Goal: Check status: Check status

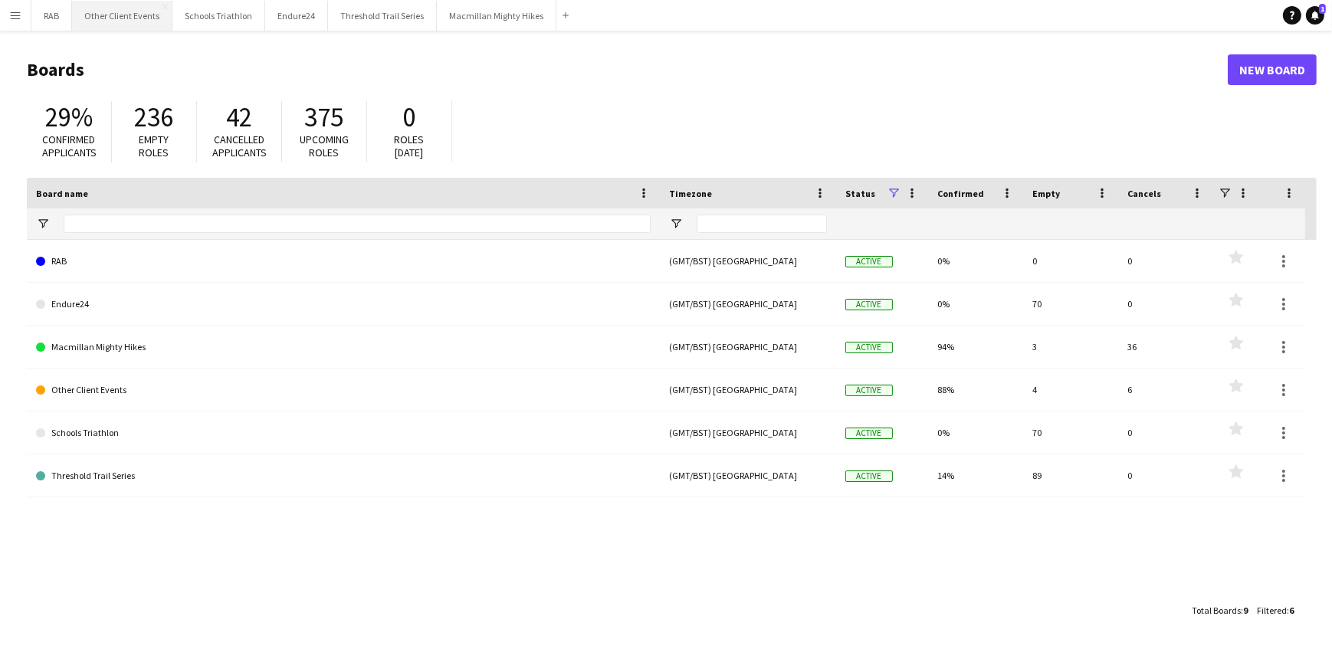
click at [111, 22] on button "Other Client Events Close" at bounding box center [122, 16] width 100 height 30
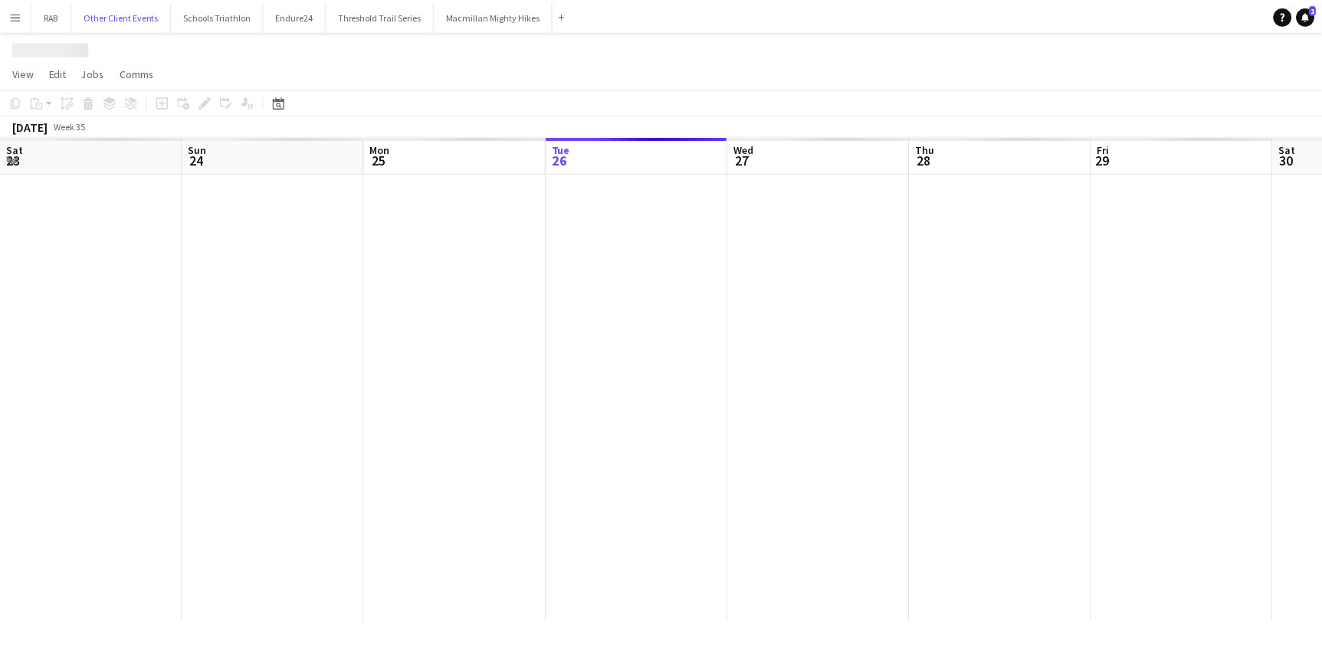
scroll to position [0, 366]
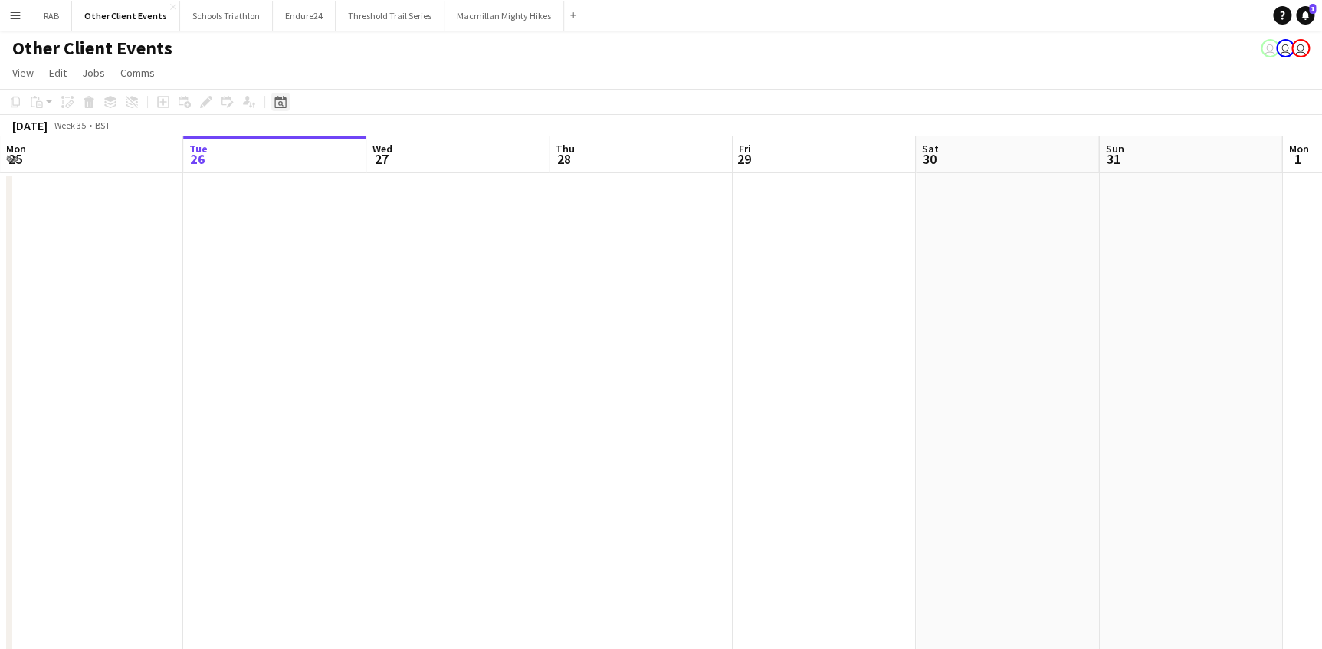
click at [282, 102] on icon "Date picker" at bounding box center [280, 102] width 12 height 12
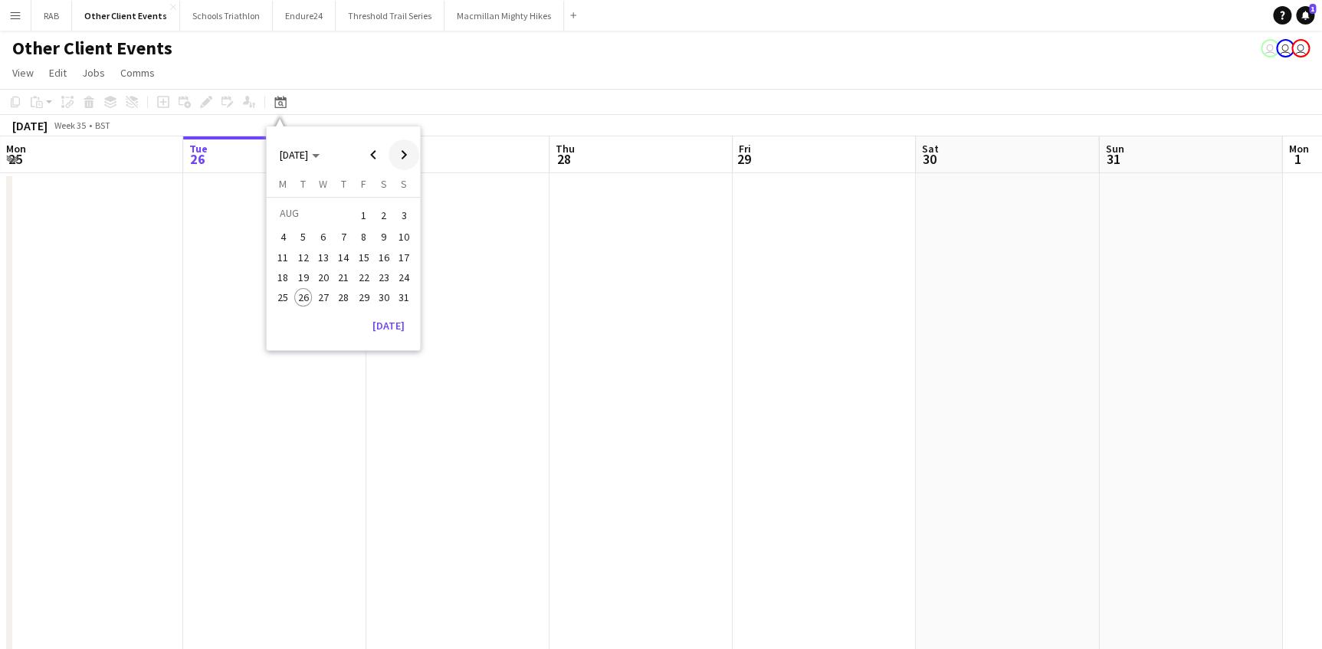
click at [404, 152] on span "Next month" at bounding box center [404, 155] width 31 height 31
click at [391, 233] on span "6" at bounding box center [384, 234] width 18 height 18
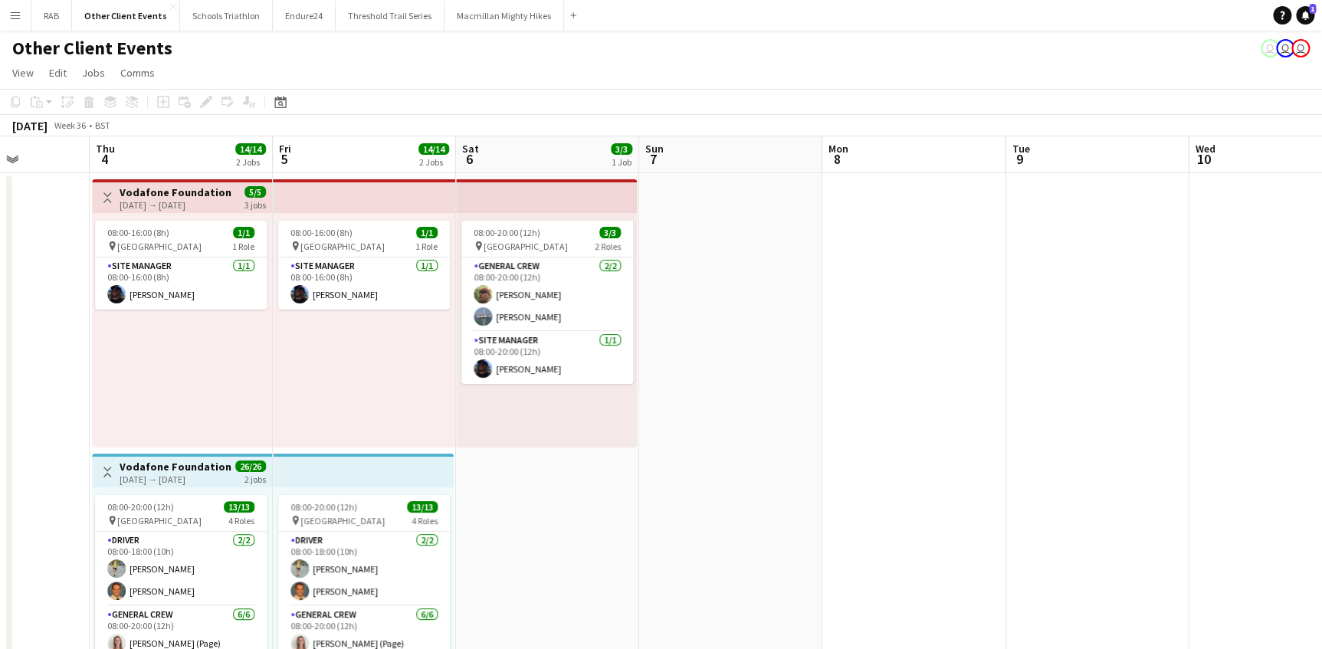
scroll to position [0, 456]
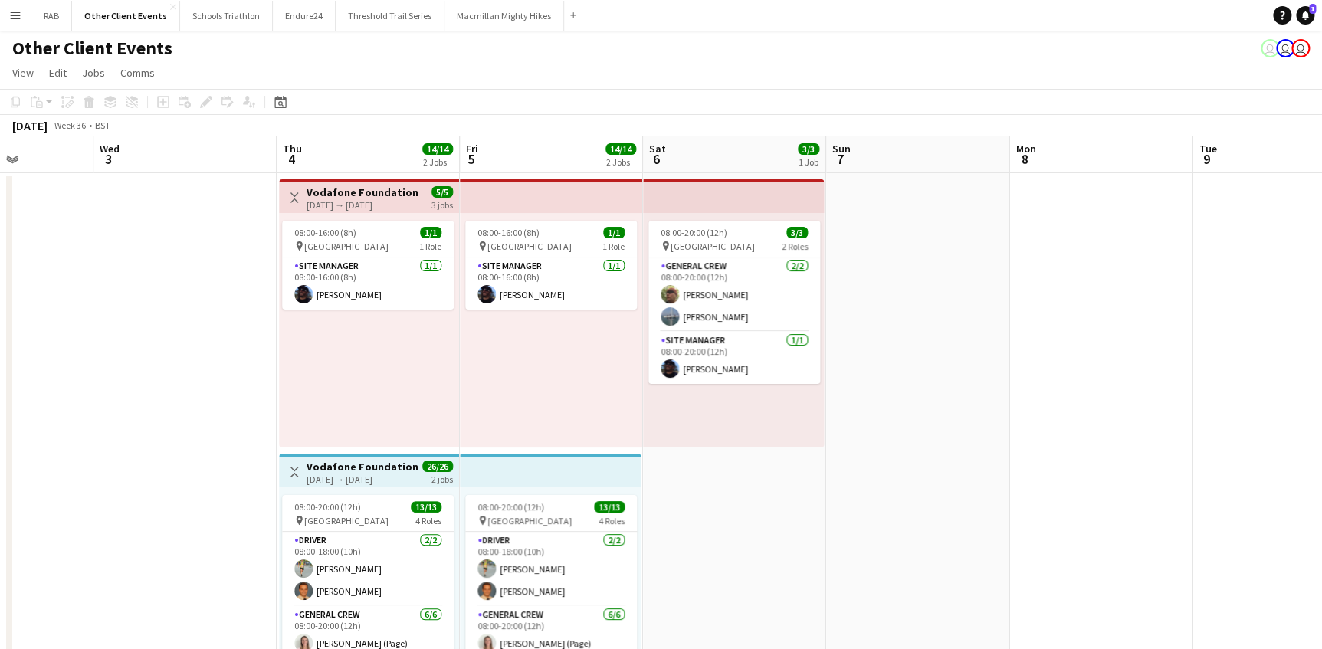
drag, startPoint x: 442, startPoint y: 147, endPoint x: 697, endPoint y: 153, distance: 254.6
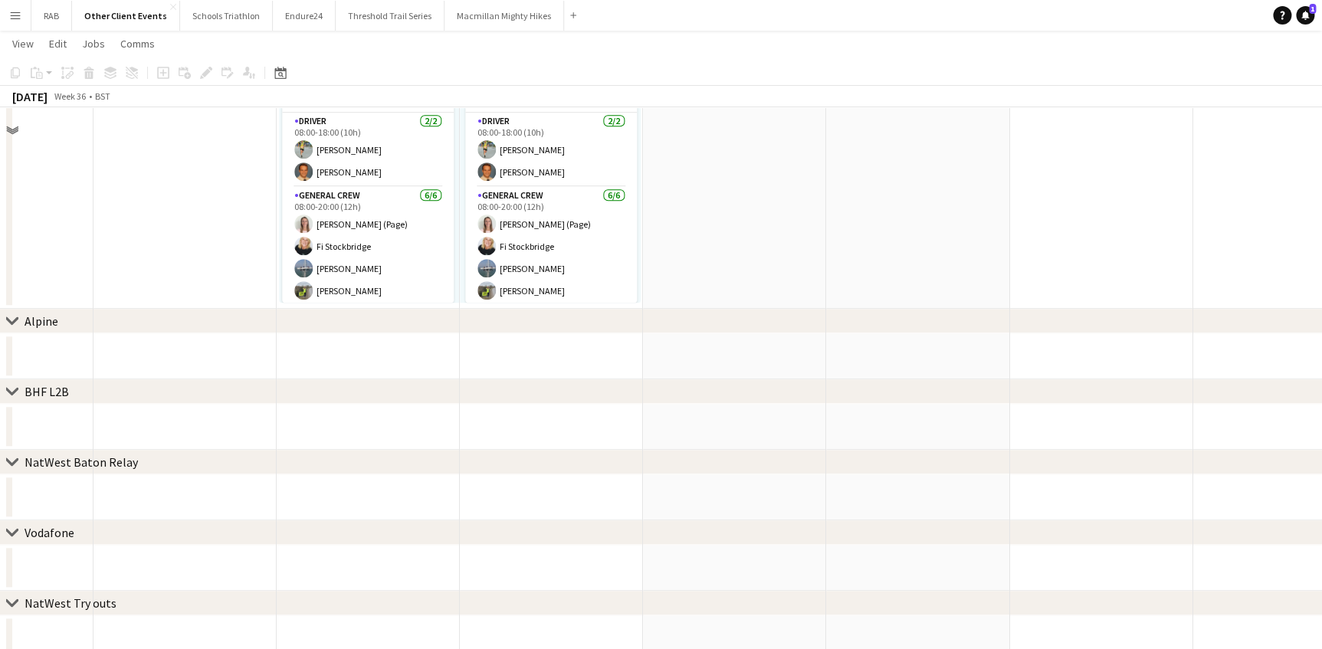
scroll to position [0, 0]
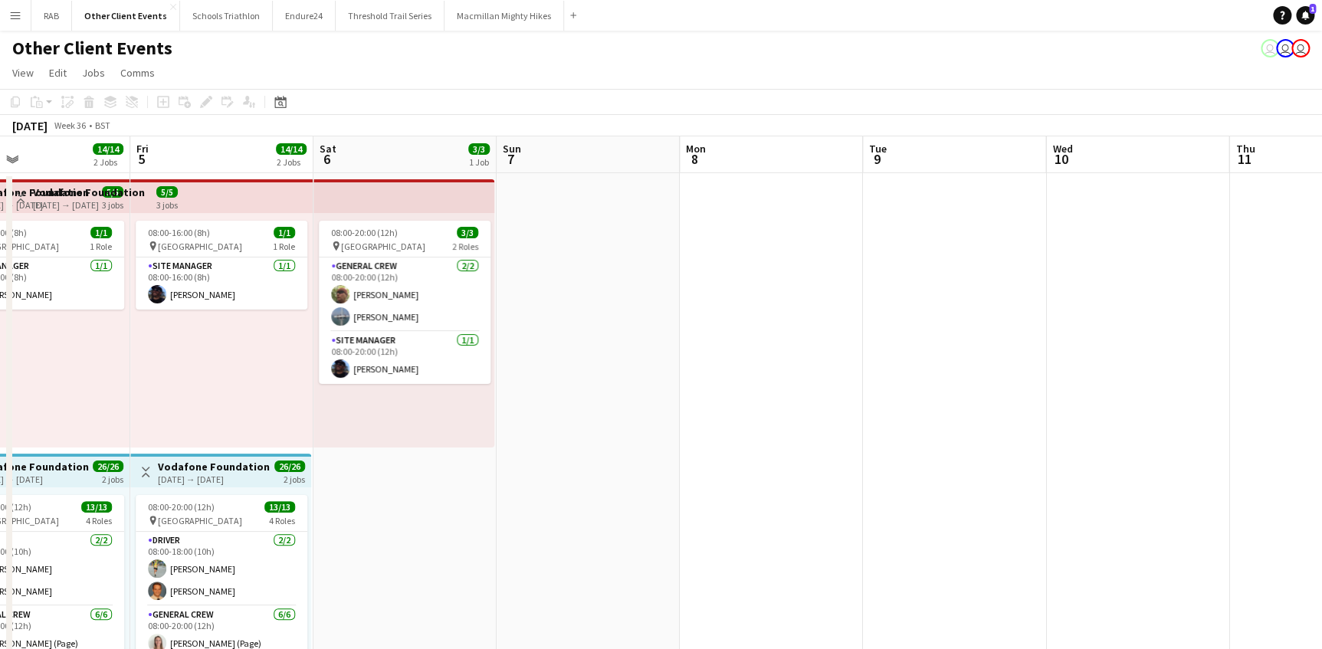
drag, startPoint x: 991, startPoint y: 154, endPoint x: 326, endPoint y: 290, distance: 679.1
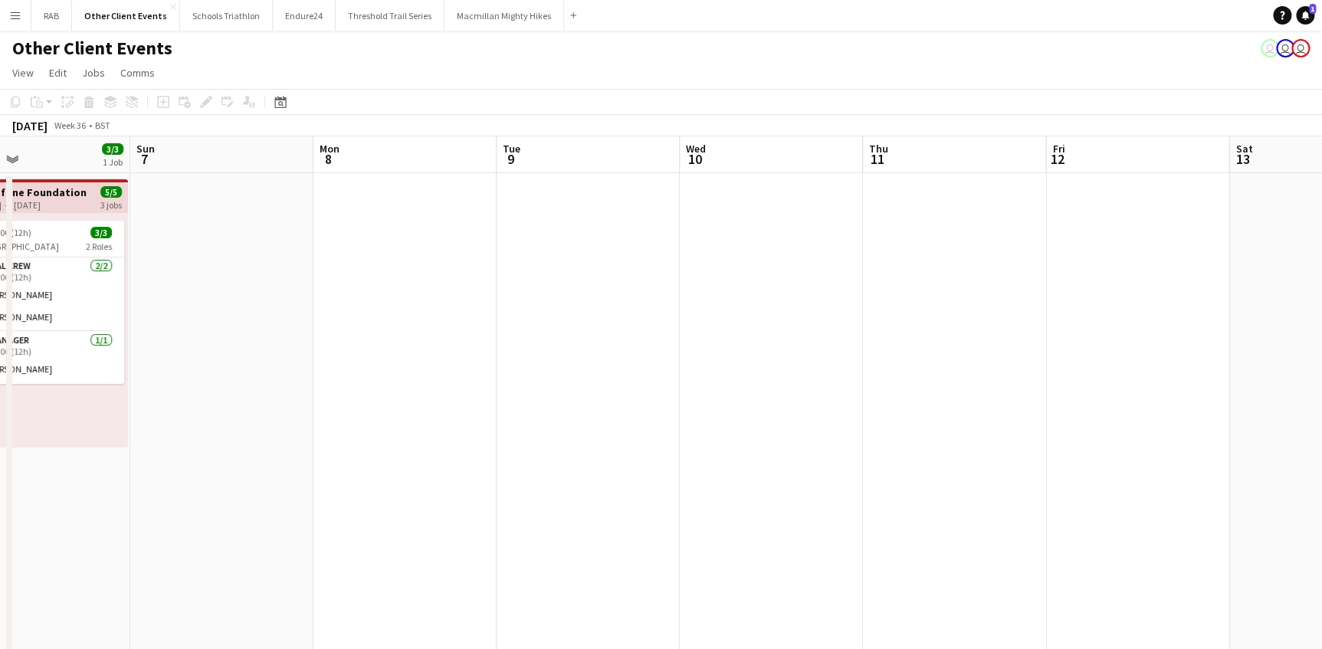
scroll to position [0, 426]
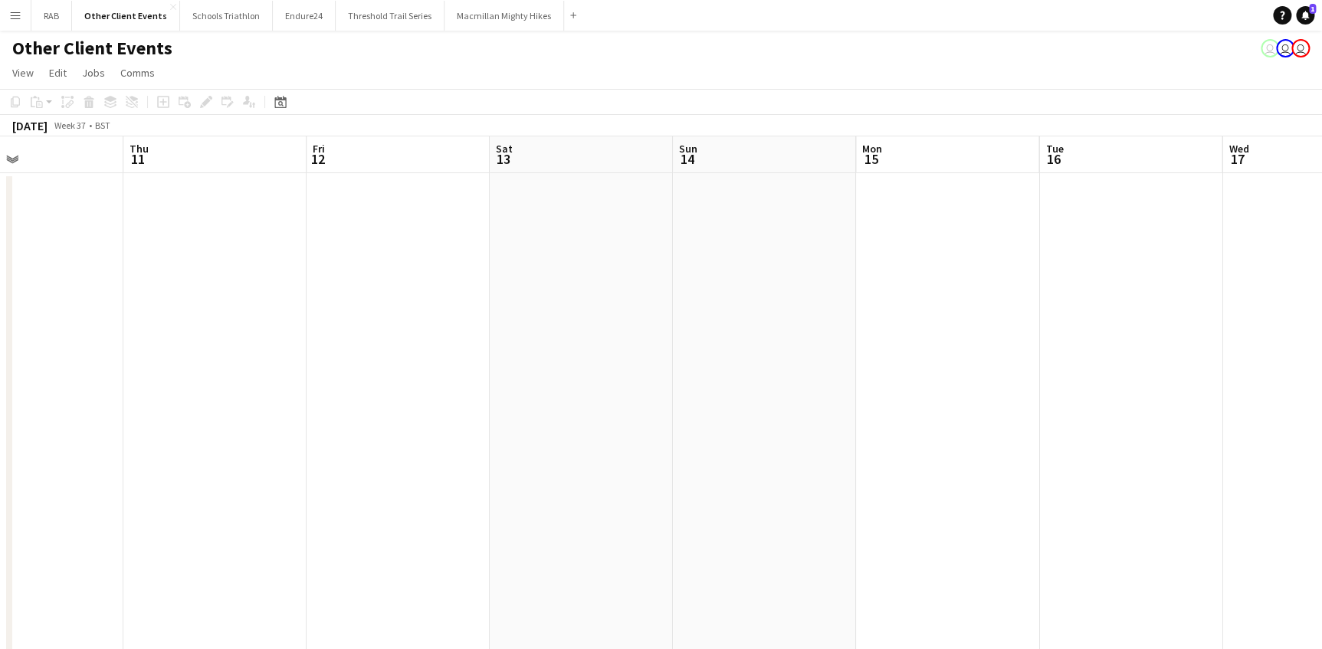
drag, startPoint x: 897, startPoint y: 169, endPoint x: 218, endPoint y: 307, distance: 692.5
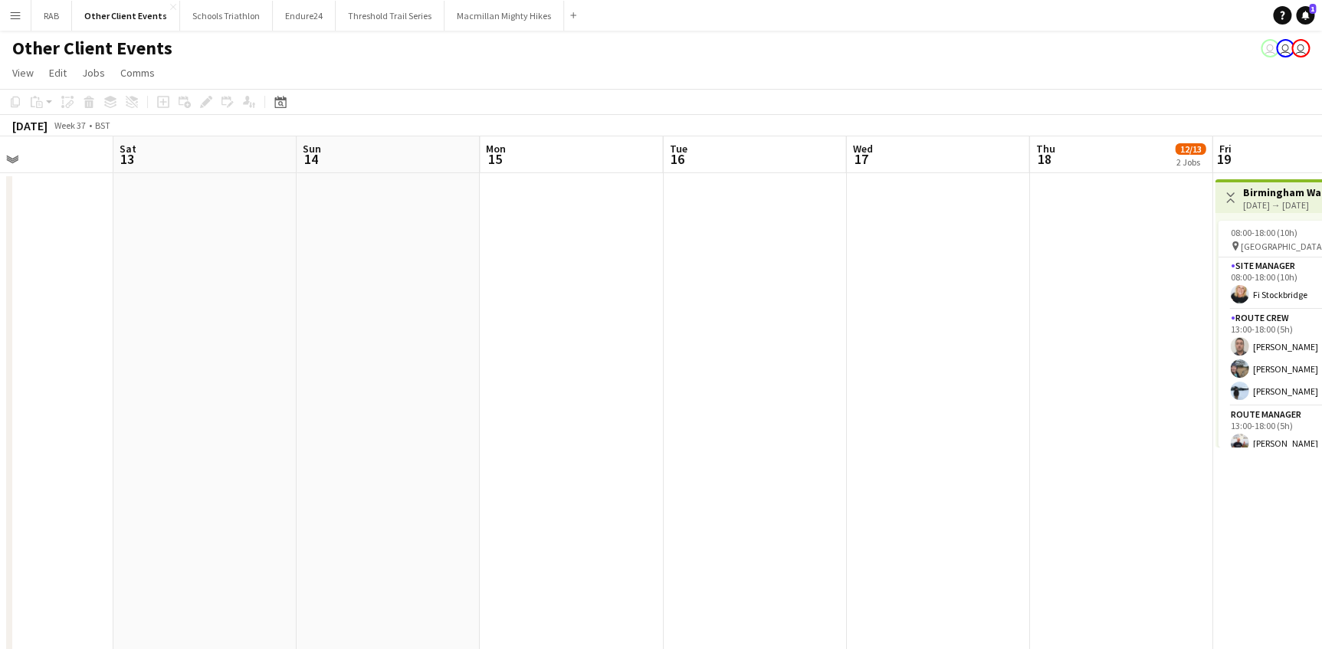
scroll to position [0, 438]
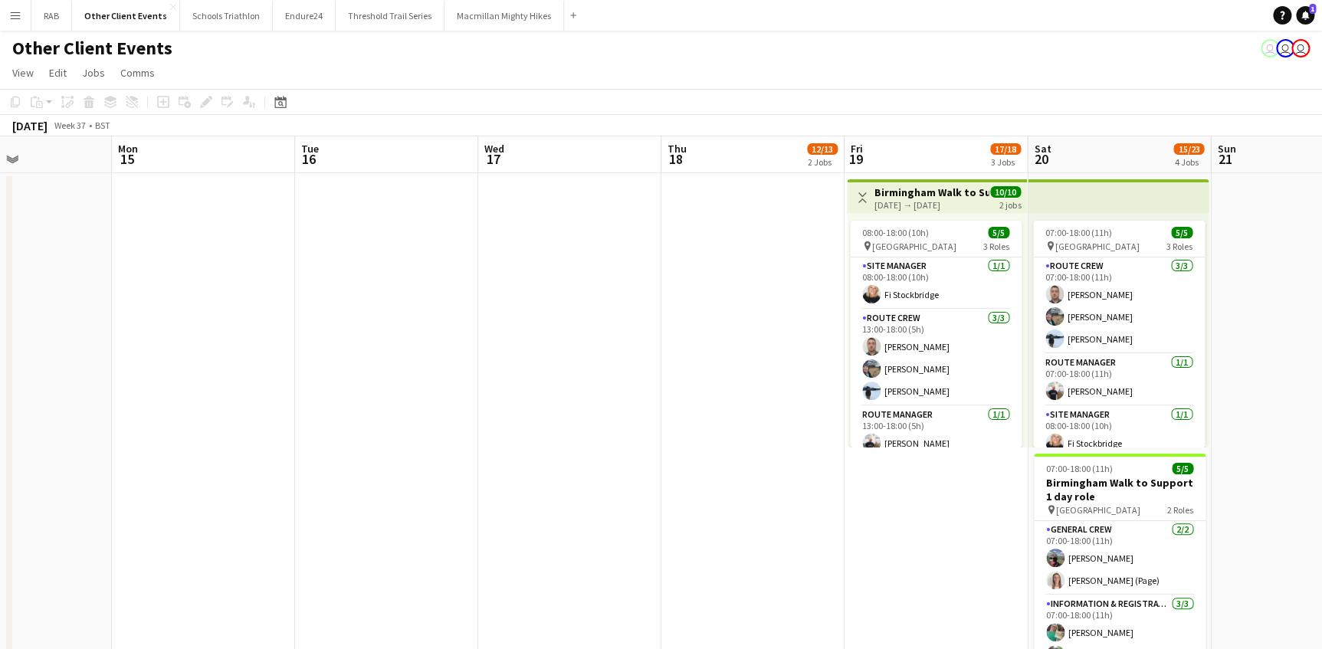
drag, startPoint x: 685, startPoint y: 183, endPoint x: -3, endPoint y: 363, distance: 711.6
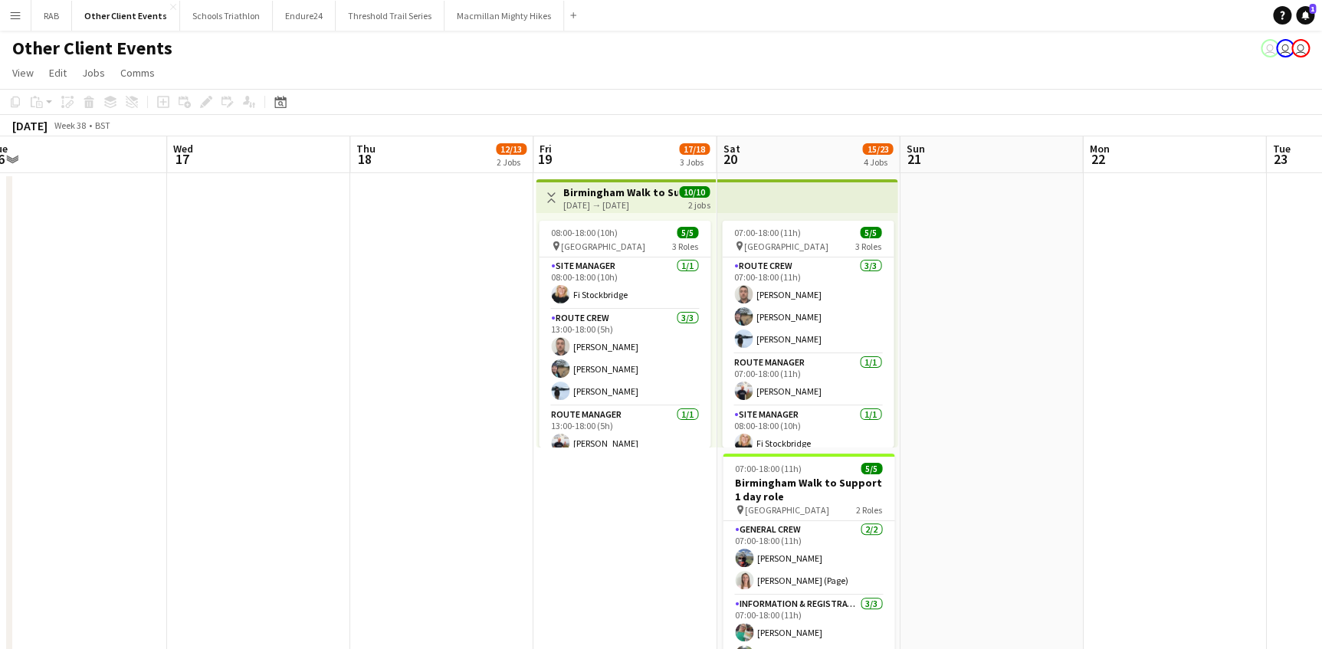
drag, startPoint x: 752, startPoint y: 159, endPoint x: 441, endPoint y: 228, distance: 319.0
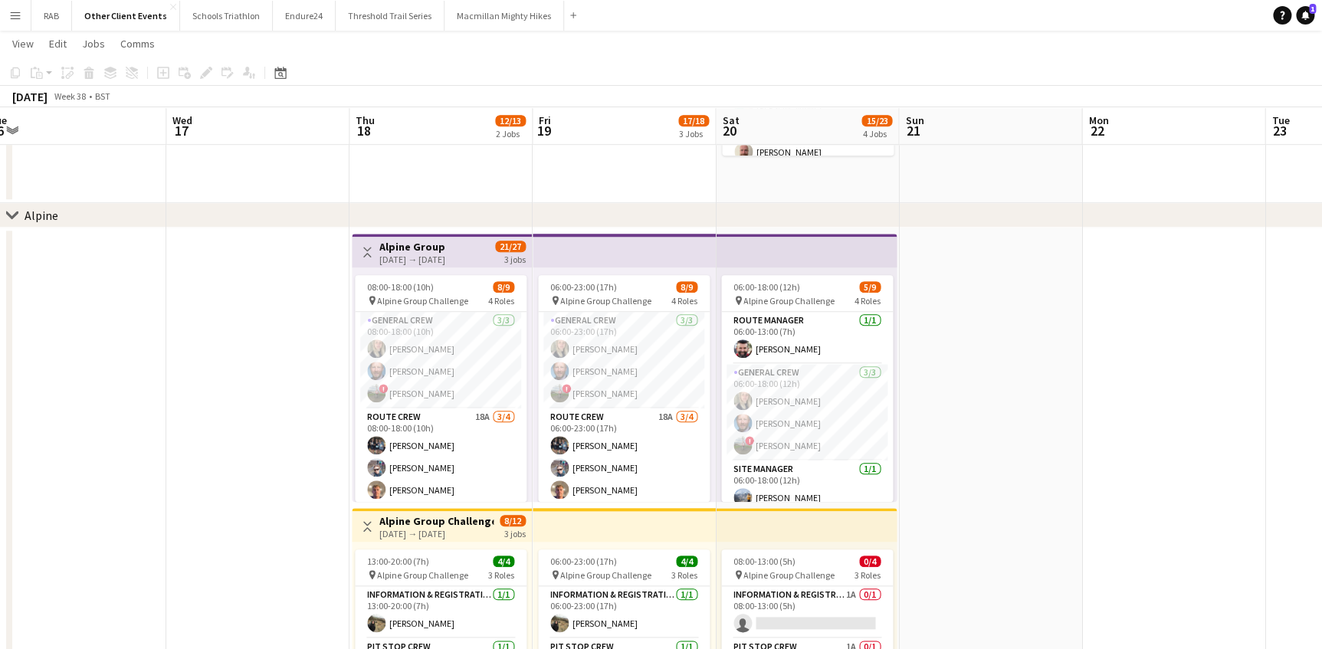
scroll to position [557, 0]
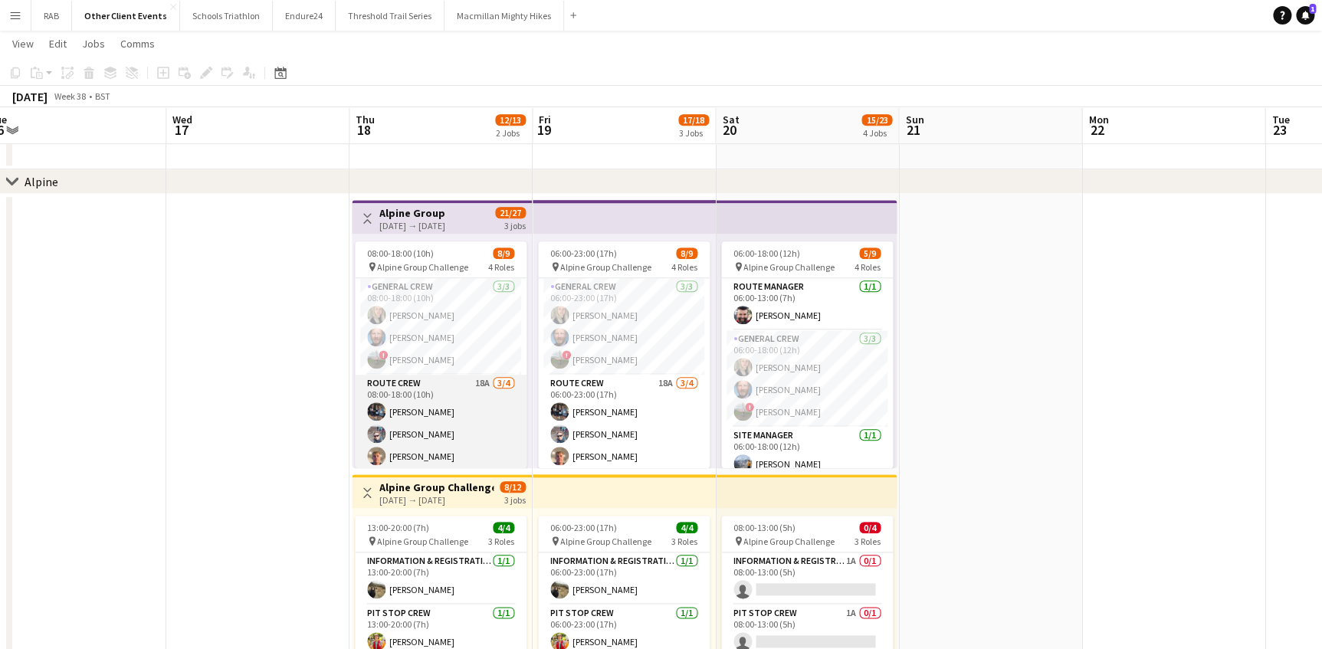
click at [441, 407] on app-card-role "Route Crew 18A [DATE] 08:00-18:00 (10h) [PERSON_NAME] [PERSON_NAME] Will [PERSO…" at bounding box center [441, 434] width 172 height 119
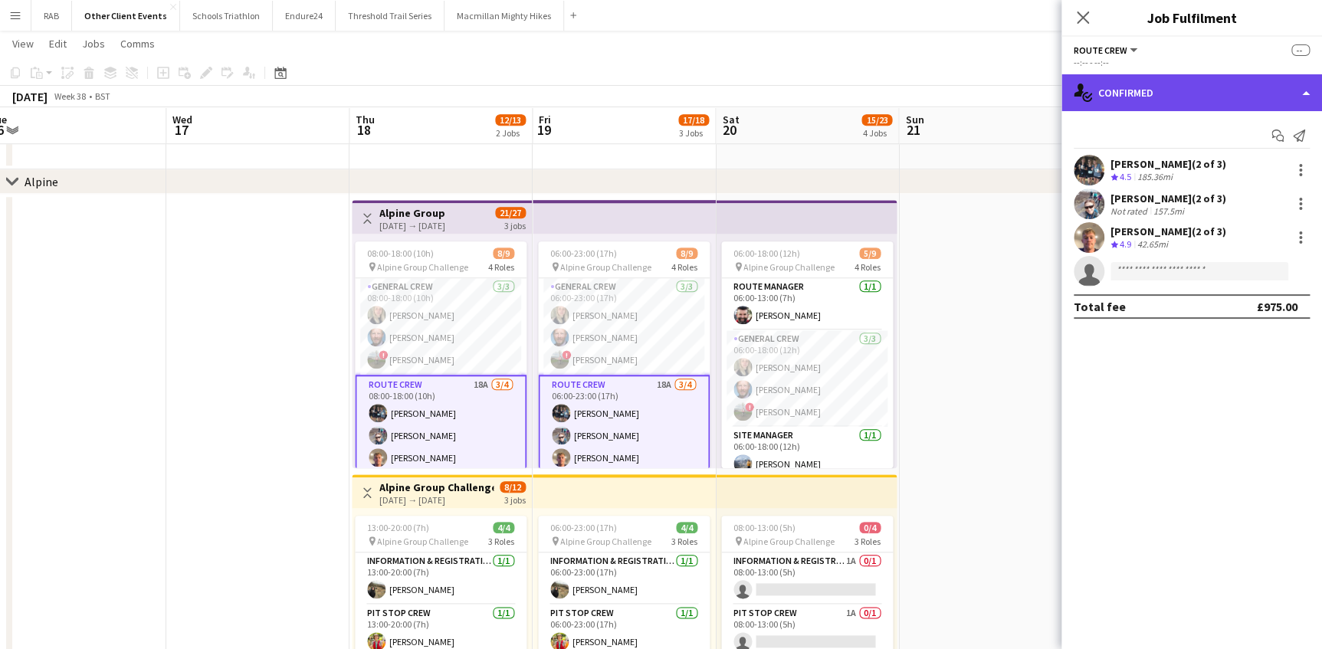
click at [1148, 100] on div "single-neutral-actions-check-2 Confirmed" at bounding box center [1192, 92] width 261 height 37
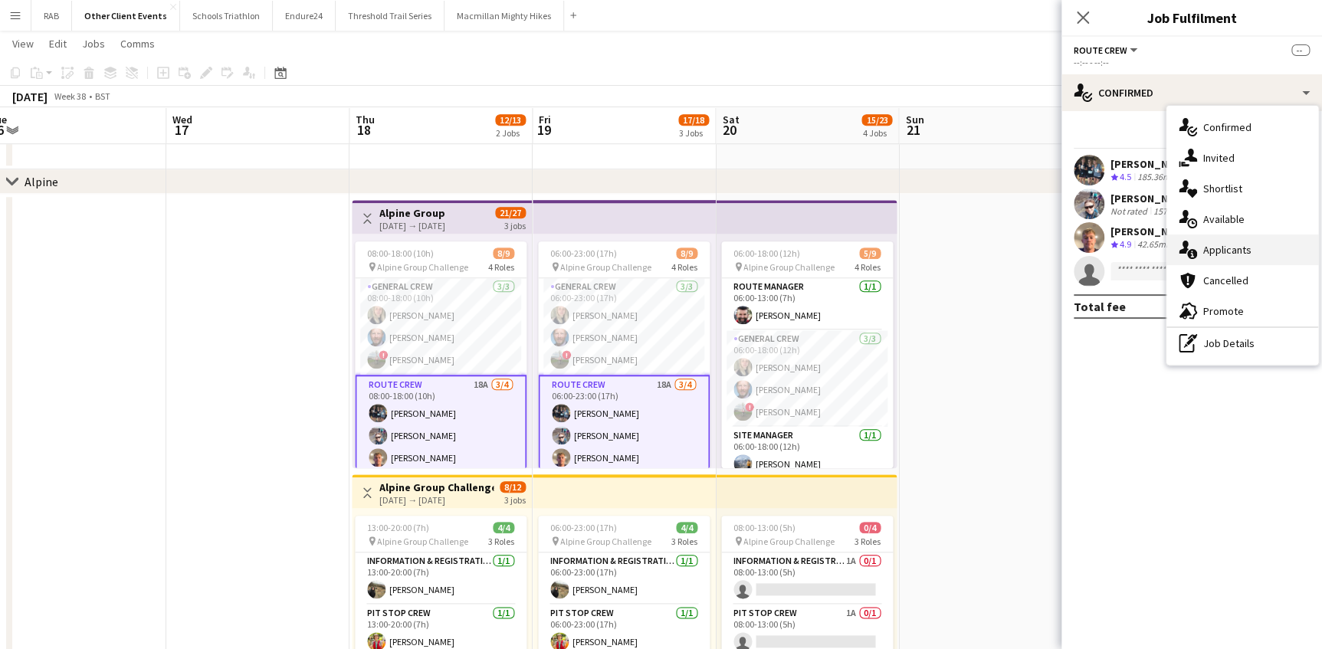
click at [1214, 249] on div "single-neutral-actions-information Applicants" at bounding box center [1243, 250] width 152 height 31
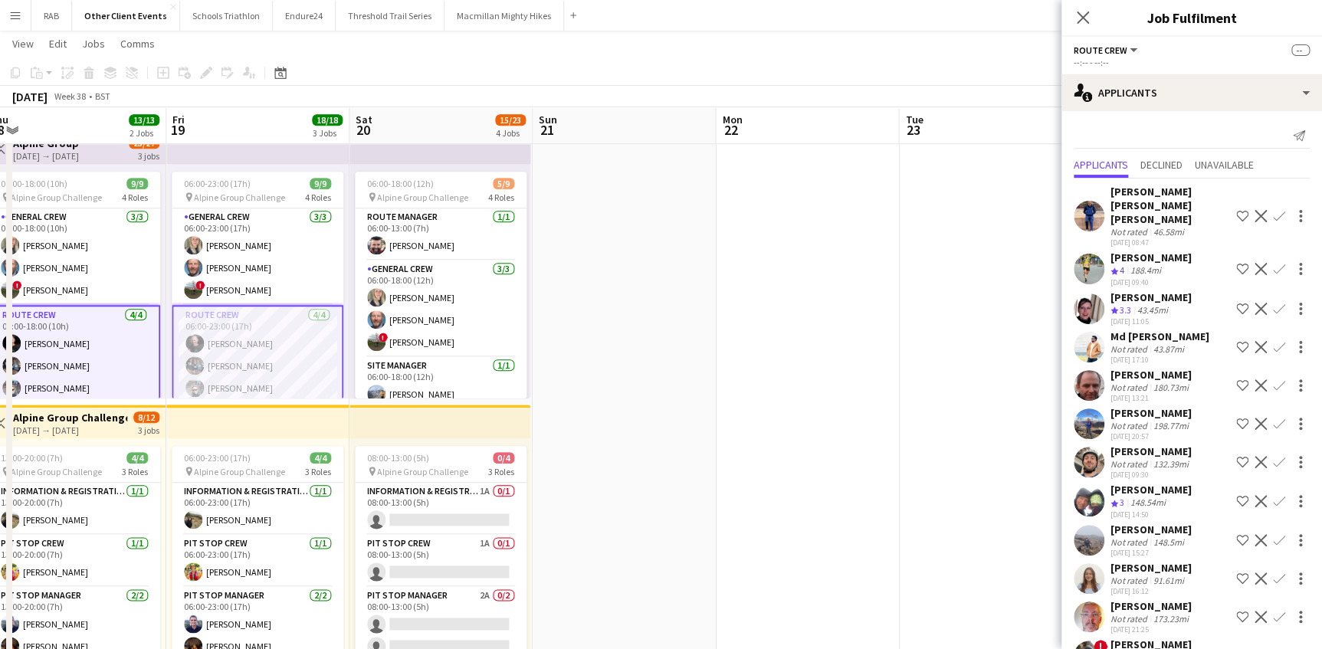
scroll to position [69, 0]
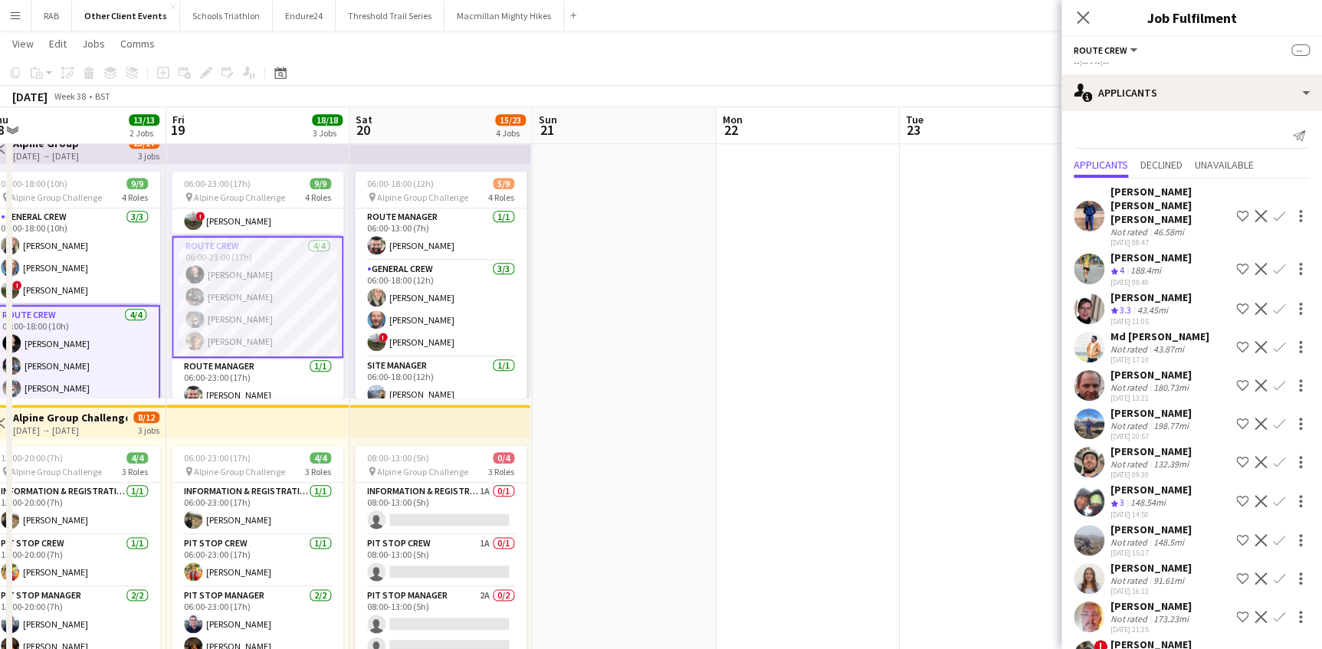
click at [266, 275] on app-card-role "Route Crew [DATE] 06:00-23:00 (17h) [PERSON_NAME] [PERSON_NAME] [PERSON_NAME] […" at bounding box center [258, 297] width 172 height 122
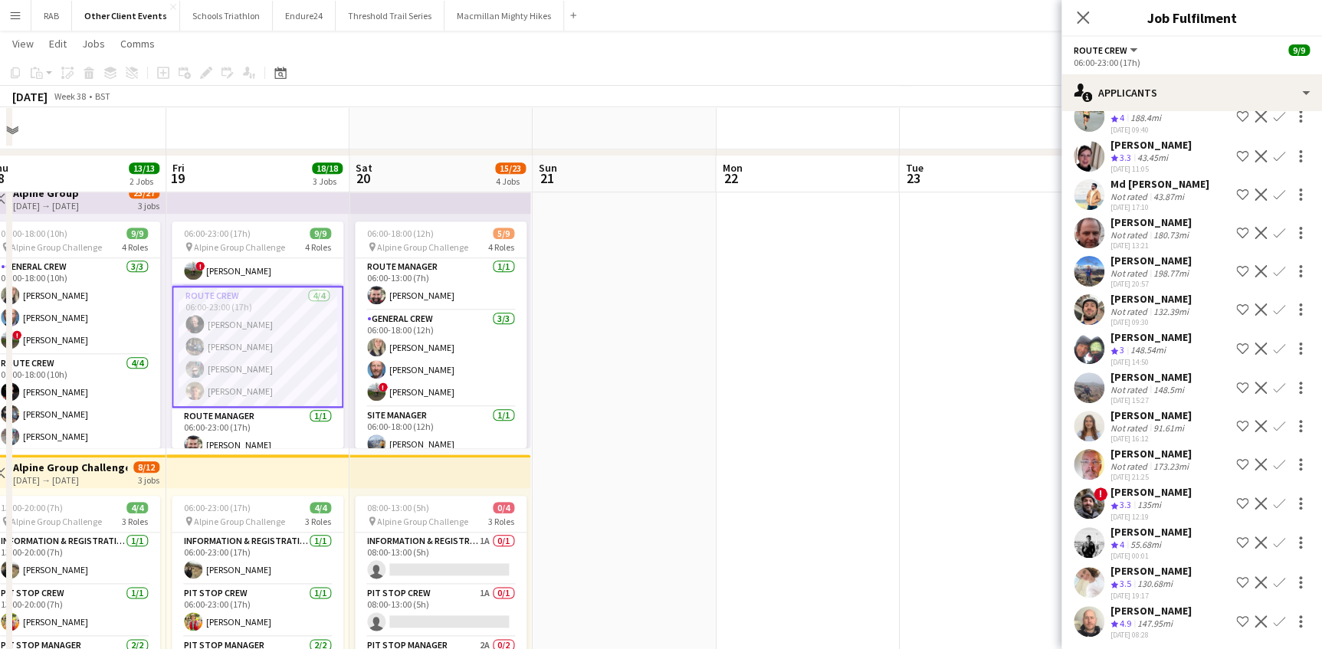
scroll to position [557, 0]
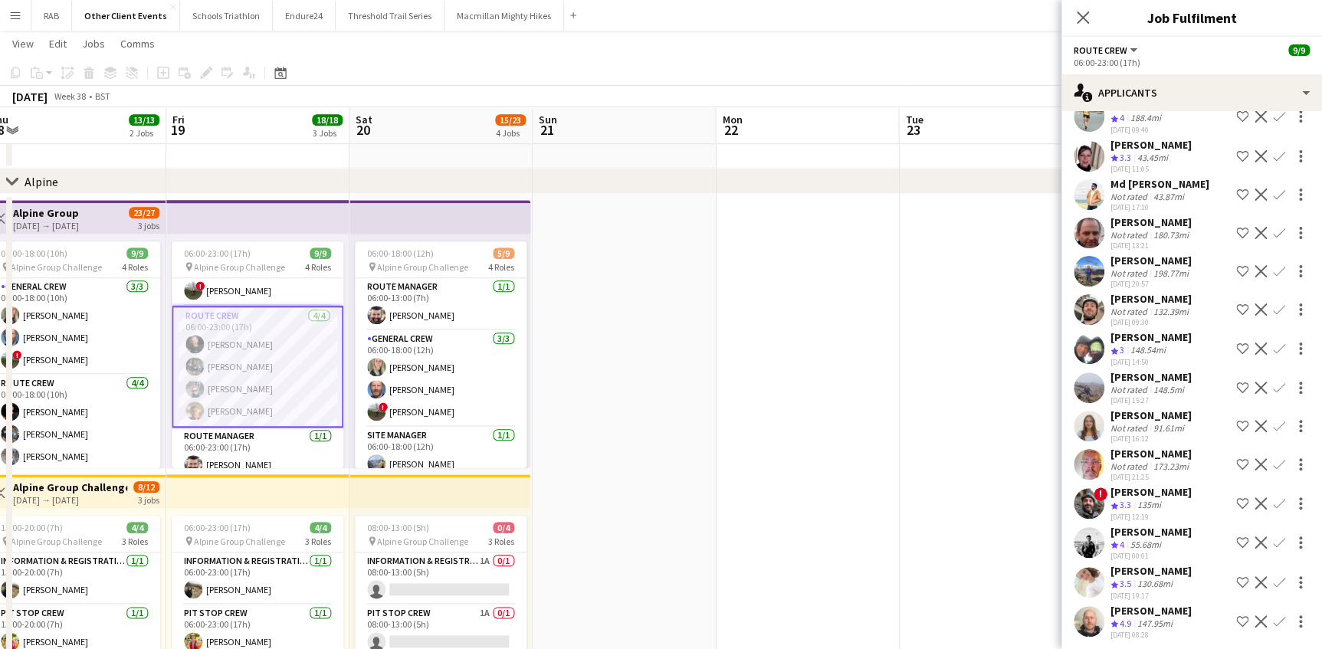
click at [620, 120] on app-board-header-date "Sun 21" at bounding box center [624, 125] width 183 height 37
